Goal: Task Accomplishment & Management: Use online tool/utility

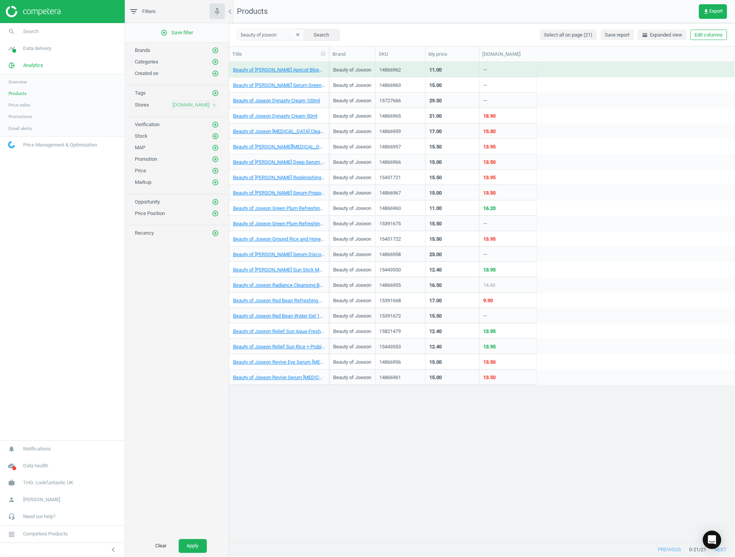
click at [437, 448] on div "Beauty of [PERSON_NAME] Blossom Peeling Gel 100ml Beauty of Joseon 14866962 11.…" at bounding box center [482, 302] width 506 height 481
click at [630, 453] on div "Beauty of [PERSON_NAME] Blossom Peeling Gel 100ml Beauty of Joseon 14866962 11.…" at bounding box center [482, 302] width 506 height 481
click at [601, 462] on div "Beauty of [PERSON_NAME] Blossom Peeling Gel 100ml Beauty of Joseon 14866962 11.…" at bounding box center [482, 302] width 506 height 481
click at [22, 95] on span "Products" at bounding box center [17, 93] width 18 height 6
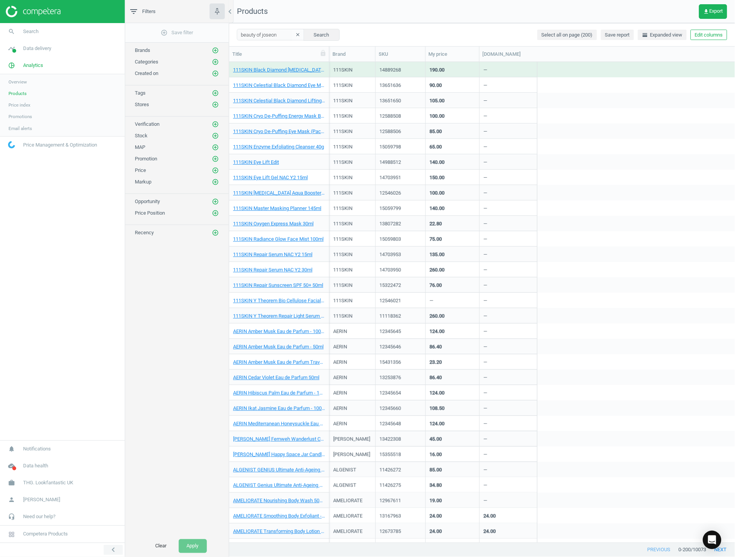
click at [117, 548] on icon "chevron_left" at bounding box center [113, 550] width 9 height 9
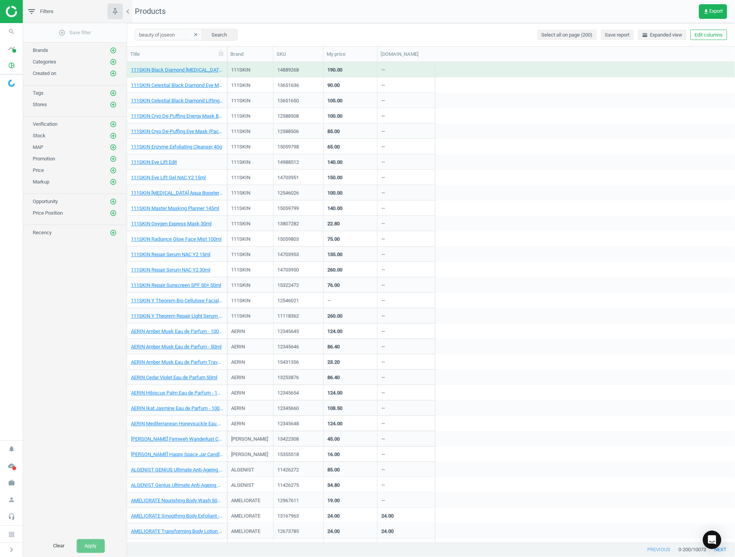
scroll to position [474, 601]
click at [66, 330] on div "add_circle_outline Save filter Brands add_circle_outline Categories add_circle_…" at bounding box center [75, 279] width 104 height 513
click at [191, 29] on input "beauty of joseon" at bounding box center [168, 35] width 67 height 12
click at [190, 30] on button "clear" at bounding box center [196, 35] width 12 height 11
click at [260, 30] on div "Search Select all on page (200) Save report horizontal_split Expanded view Edit…" at bounding box center [431, 34] width 608 height 23
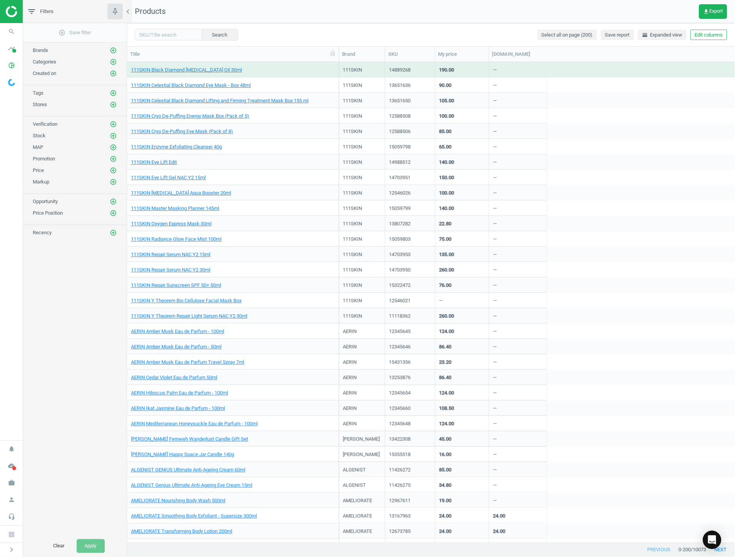
drag, startPoint x: 226, startPoint y: 53, endPoint x: 325, endPoint y: 75, distance: 101.4
click at [327, 75] on div "Title Brand SKU My price [DOMAIN_NAME] 111SKIN Black Diamond [MEDICAL_DATA] Oil…" at bounding box center [431, 295] width 608 height 497
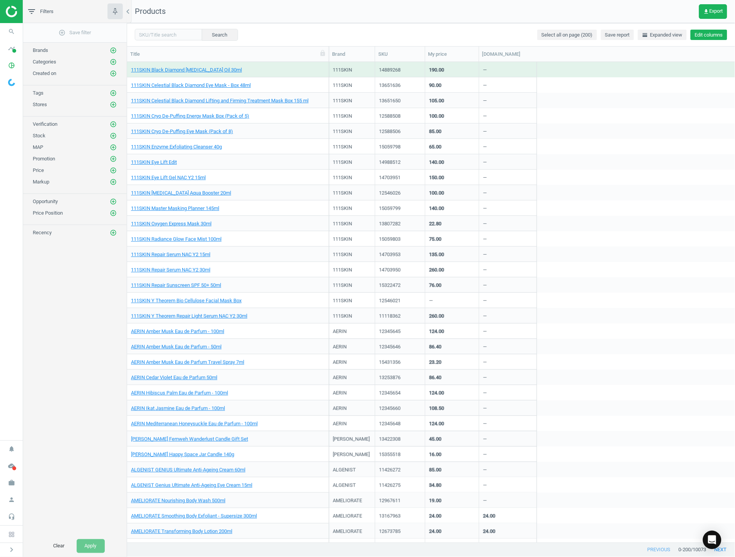
drag, startPoint x: 706, startPoint y: 37, endPoint x: 703, endPoint y: 40, distance: 4.4
click at [706, 37] on button "Edit columns" at bounding box center [708, 35] width 37 height 11
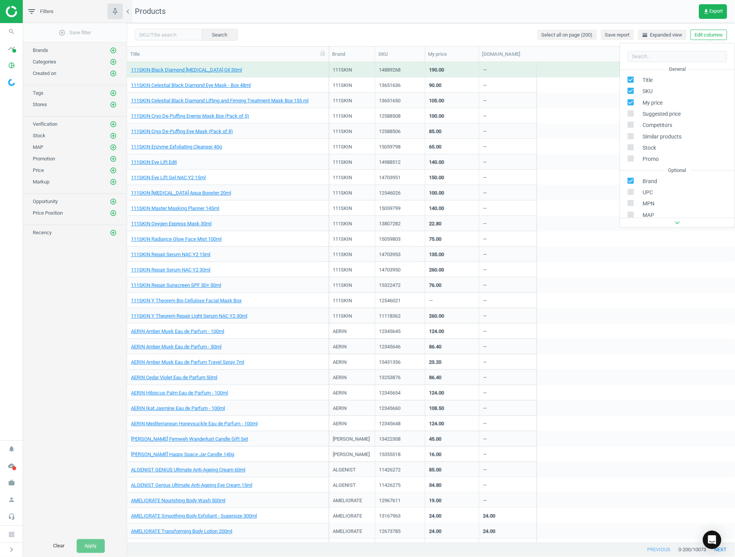
scroll to position [87, 0]
click at [645, 194] on div "Competitors" at bounding box center [648, 192] width 27 height 7
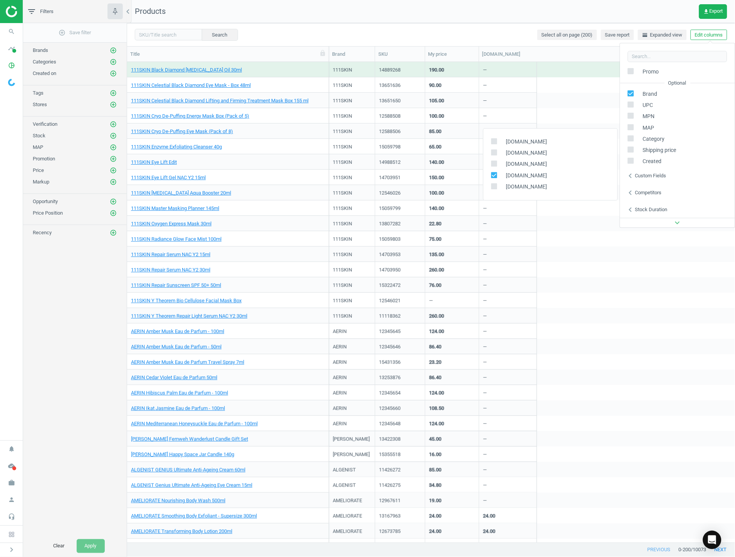
click at [527, 163] on span "[DOMAIN_NAME]" at bounding box center [524, 164] width 45 height 7
click at [493, 166] on input "checkbox" at bounding box center [493, 163] width 5 height 5
checkbox input "true"
click at [499, 154] on label at bounding box center [496, 152] width 11 height 7
click at [496, 154] on input "checkbox" at bounding box center [493, 152] width 5 height 5
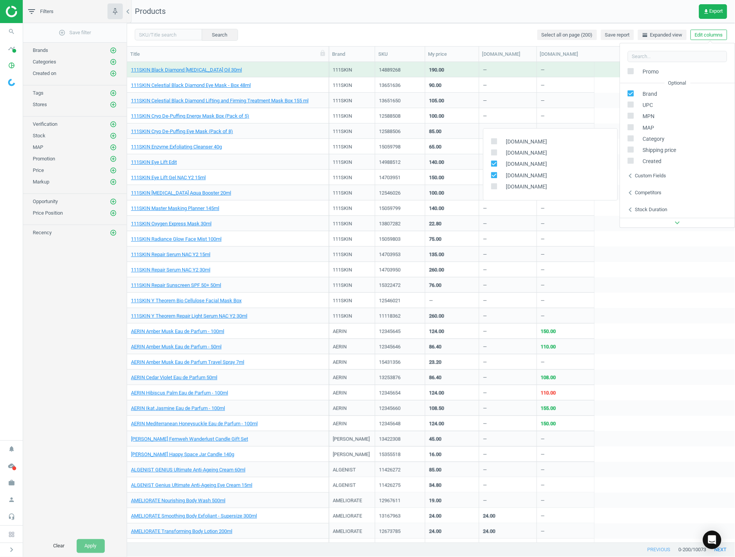
checkbox input "true"
click at [495, 144] on icon at bounding box center [494, 141] width 6 height 6
click at [495, 144] on input "checkbox" at bounding box center [493, 141] width 5 height 5
checkbox input "true"
click at [492, 188] on input "checkbox" at bounding box center [493, 186] width 5 height 5
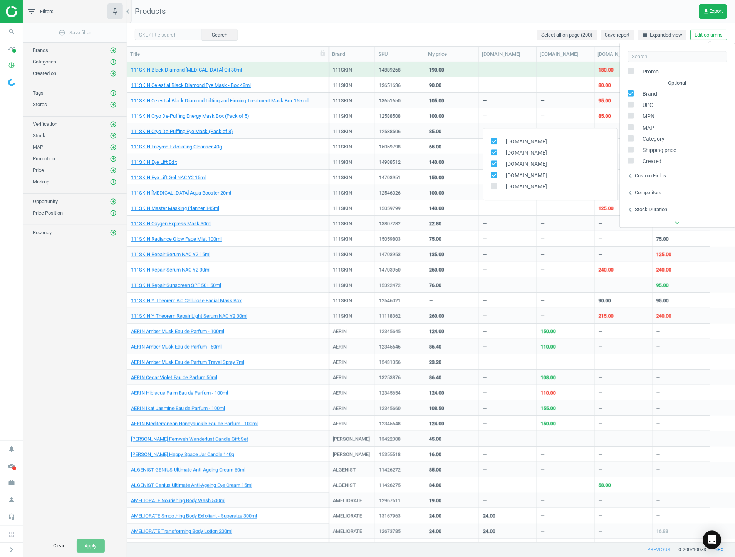
checkbox input "true"
drag, startPoint x: 80, startPoint y: 335, endPoint x: 91, endPoint y: 329, distance: 12.8
click at [80, 335] on div "add_circle_outline Save filter Brands add_circle_outline Categories add_circle_…" at bounding box center [75, 279] width 104 height 513
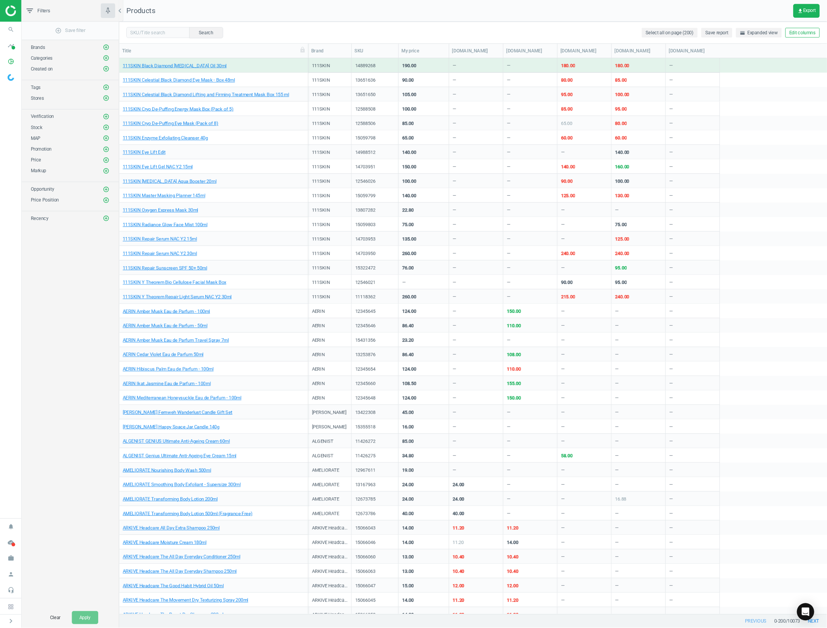
scroll to position [543, 692]
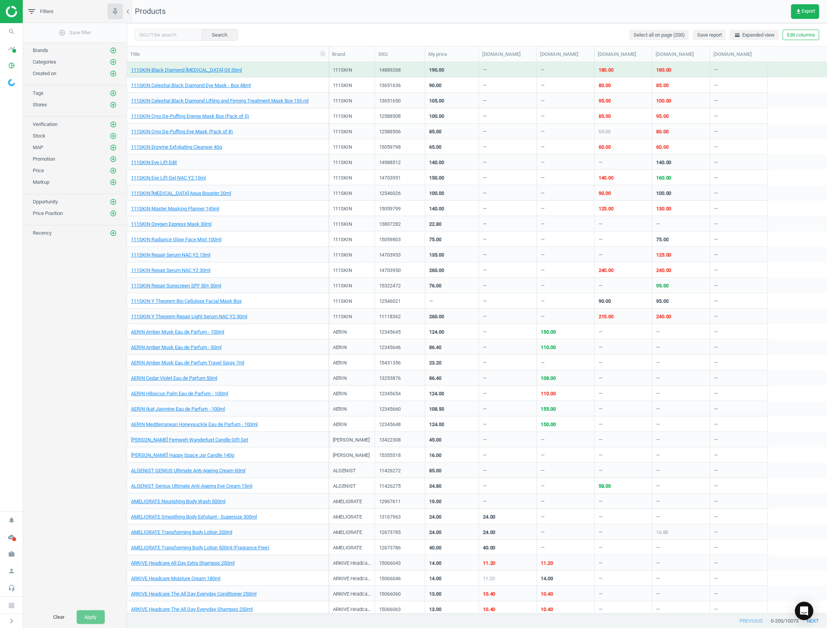
click at [80, 301] on div "add_circle_outline Save filter Brands add_circle_outline Categories add_circle_…" at bounding box center [75, 314] width 104 height 583
drag, startPoint x: 72, startPoint y: 296, endPoint x: 59, endPoint y: 292, distance: 13.6
click at [69, 295] on div "add_circle_outline Save filter Brands add_circle_outline Categories add_circle_…" at bounding box center [75, 314] width 104 height 583
drag, startPoint x: 49, startPoint y: 367, endPoint x: 69, endPoint y: 345, distance: 28.9
click at [49, 367] on div "add_circle_outline Save filter Brands add_circle_outline Categories add_circle_…" at bounding box center [75, 314] width 104 height 583
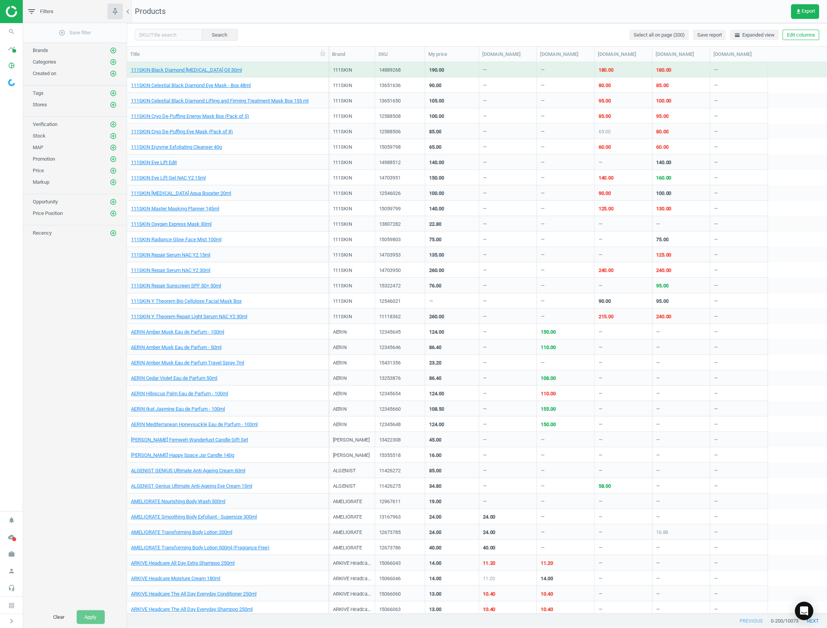
click at [69, 345] on div "add_circle_outline Save filter Brands add_circle_outline Categories add_circle_…" at bounding box center [75, 314] width 104 height 583
click at [68, 348] on div "add_circle_outline Save filter Brands add_circle_outline Categories add_circle_…" at bounding box center [75, 314] width 104 height 583
